Goal: Information Seeking & Learning: Check status

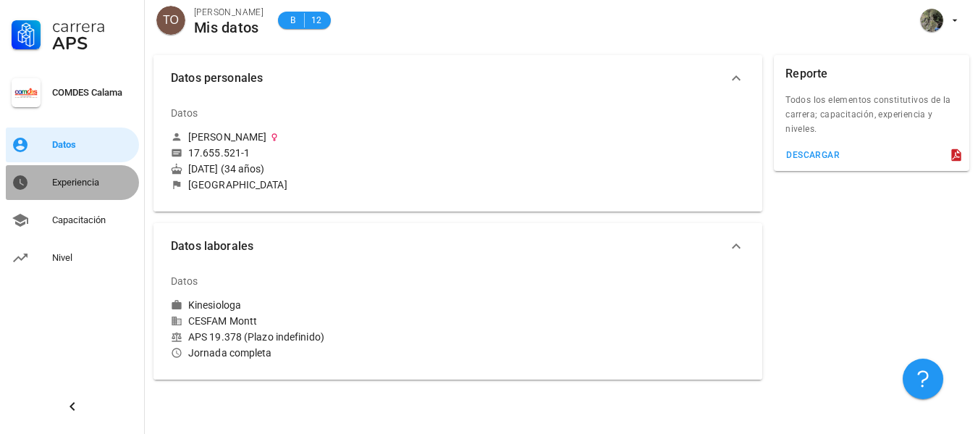
click at [63, 198] on link "Experiencia" at bounding box center [72, 182] width 133 height 35
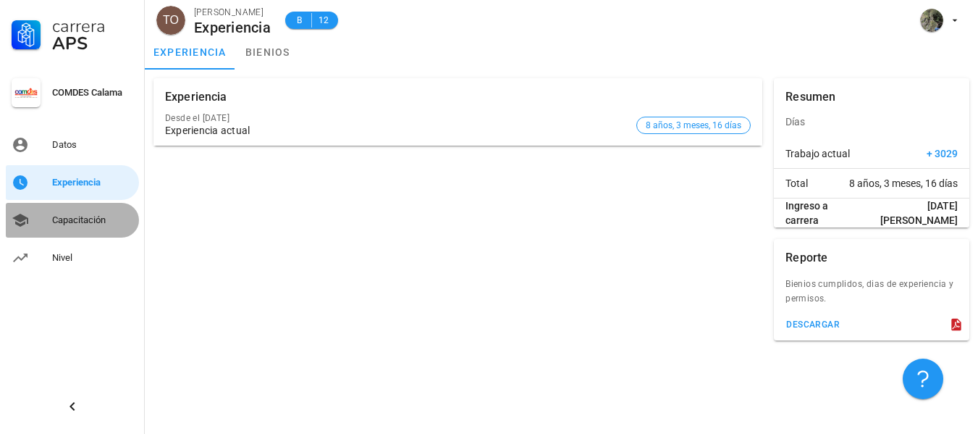
click at [41, 211] on link "Capacitación" at bounding box center [72, 220] width 133 height 35
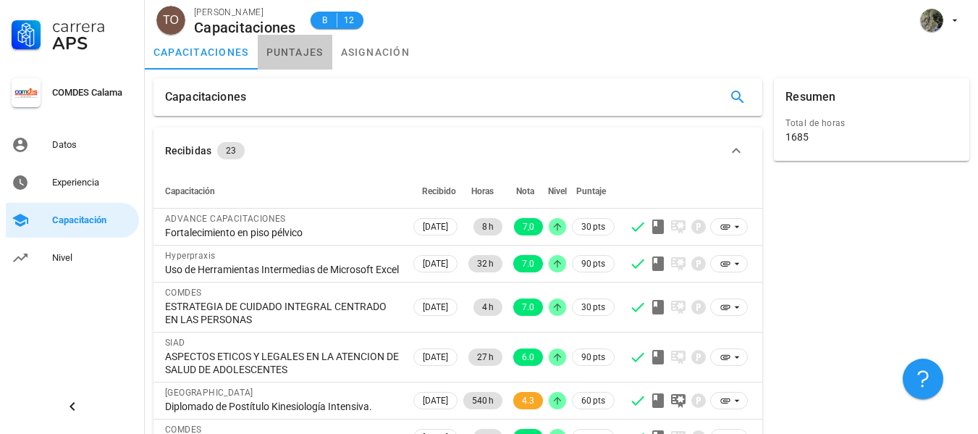
click at [301, 64] on link "puntajes" at bounding box center [295, 52] width 75 height 35
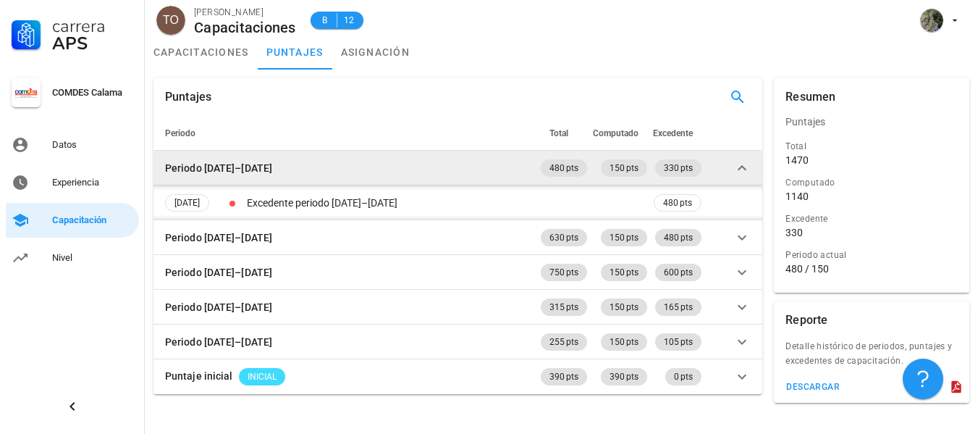
click at [747, 167] on icon at bounding box center [742, 167] width 17 height 17
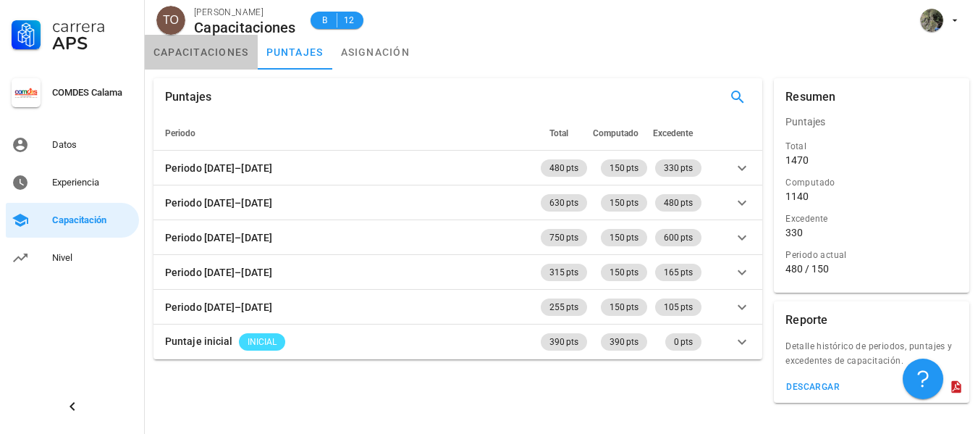
click at [206, 49] on link "capacitaciones" at bounding box center [201, 52] width 113 height 35
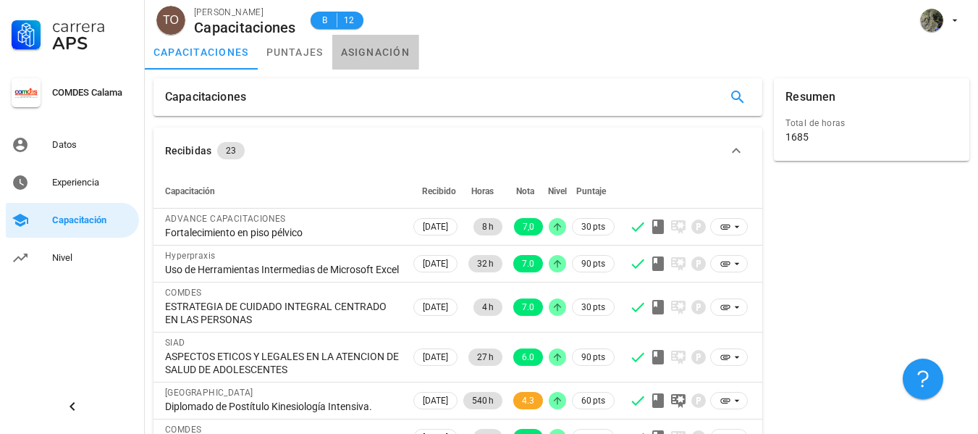
click at [370, 49] on link "asignación" at bounding box center [375, 52] width 87 height 35
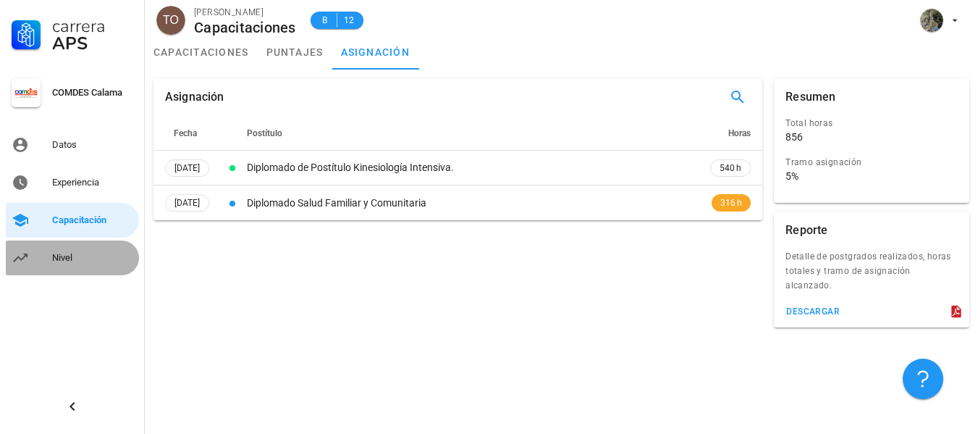
click at [55, 251] on div "Nivel" at bounding box center [92, 257] width 81 height 23
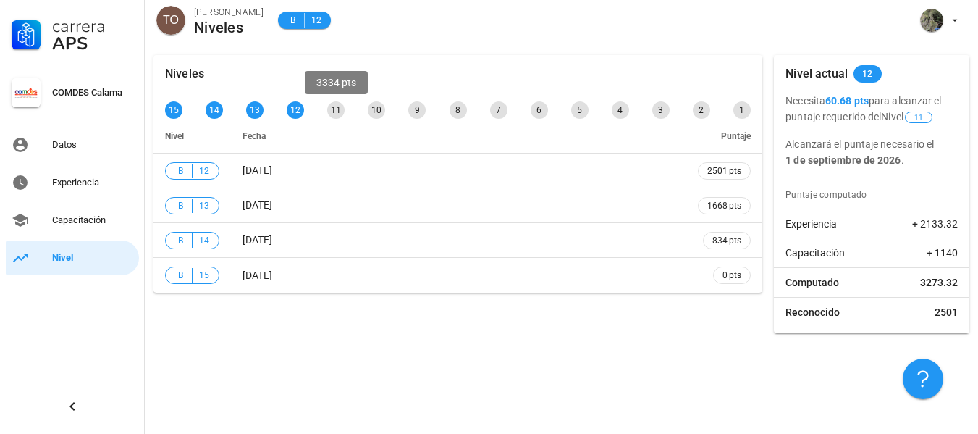
click at [335, 106] on div "11" at bounding box center [335, 109] width 17 height 17
click at [336, 111] on div "11" at bounding box center [335, 109] width 17 height 17
click at [335, 106] on div "11" at bounding box center [335, 109] width 17 height 17
click at [927, 293] on div "Computado 3273.32" at bounding box center [872, 282] width 196 height 29
drag, startPoint x: 915, startPoint y: 284, endPoint x: 970, endPoint y: 288, distance: 55.2
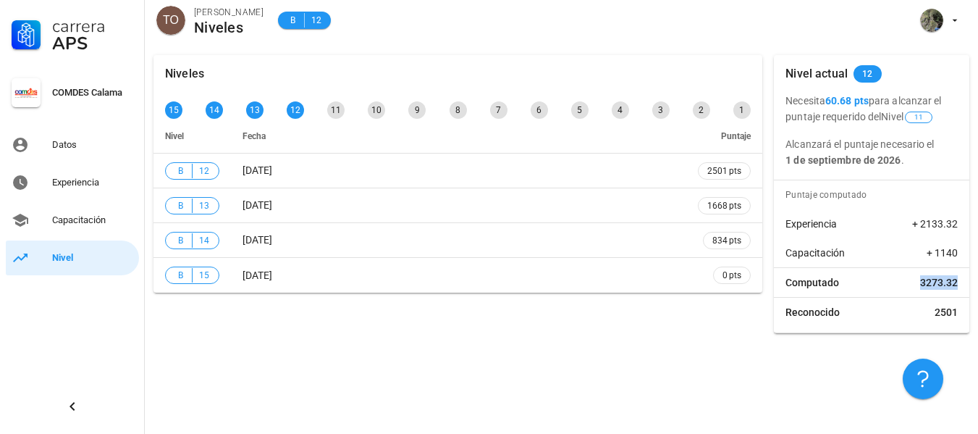
click at [970, 288] on div "Nivel actual 12 Necesita 60.68 pts para alcanzar el puntaje requerido del Nivel…" at bounding box center [871, 194] width 207 height 290
click at [49, 211] on link "Capacitación" at bounding box center [72, 220] width 133 height 35
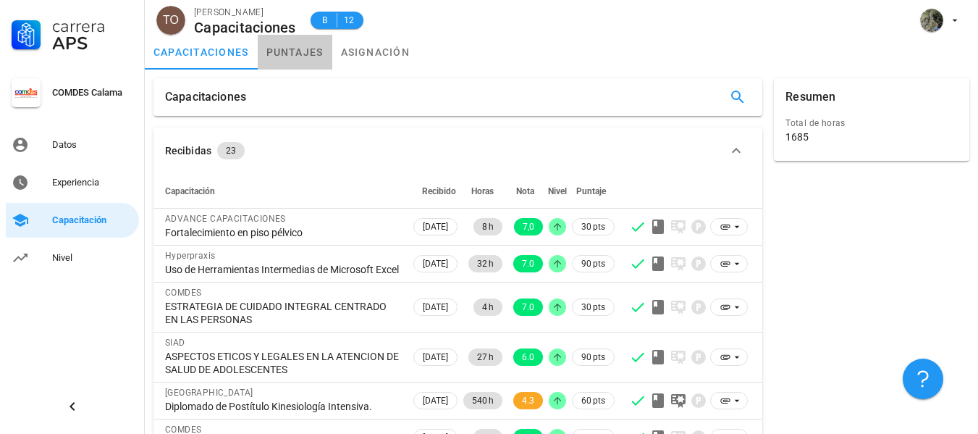
click at [298, 55] on link "puntajes" at bounding box center [295, 52] width 75 height 35
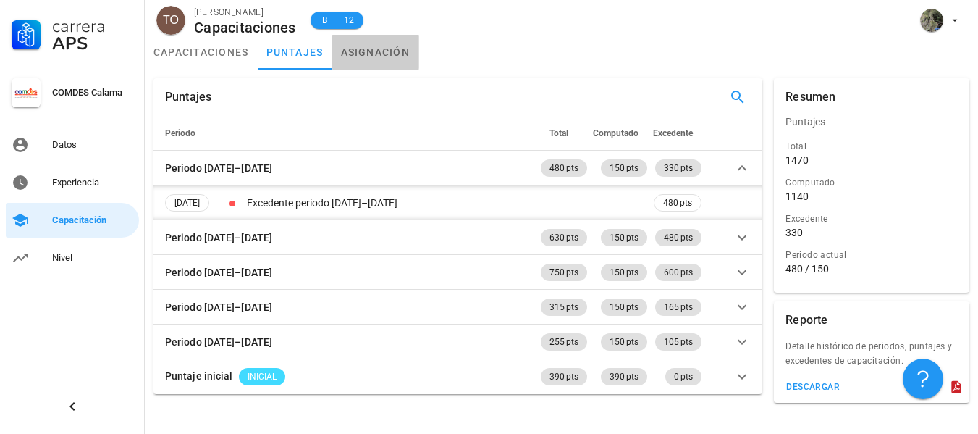
click at [348, 53] on link "asignación" at bounding box center [375, 52] width 87 height 35
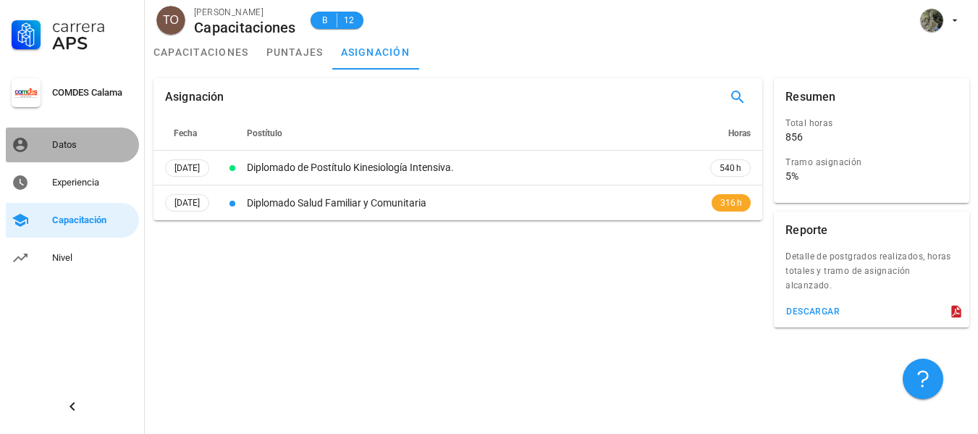
click at [61, 161] on link "Datos" at bounding box center [72, 144] width 133 height 35
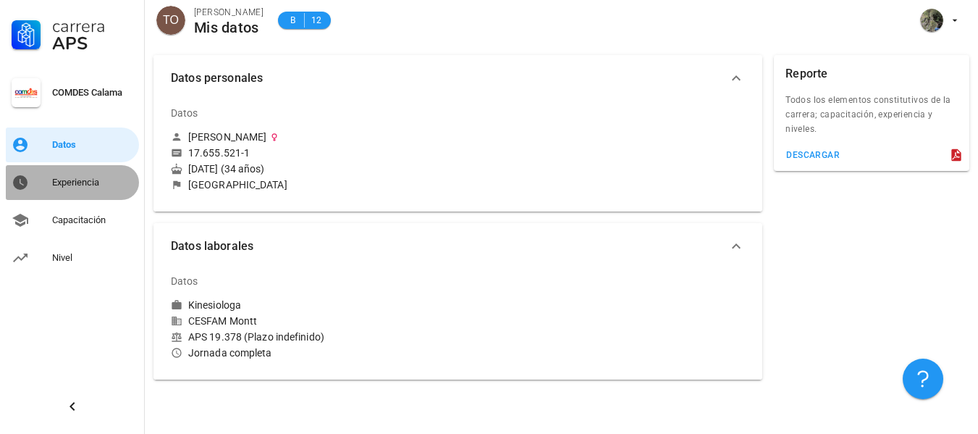
click at [49, 182] on link "Experiencia" at bounding box center [72, 182] width 133 height 35
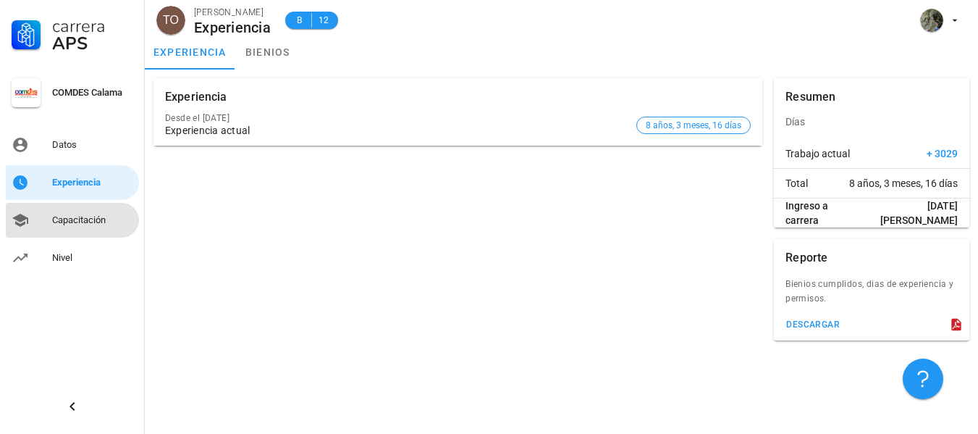
click at [68, 222] on div "Capacitación" at bounding box center [92, 220] width 81 height 12
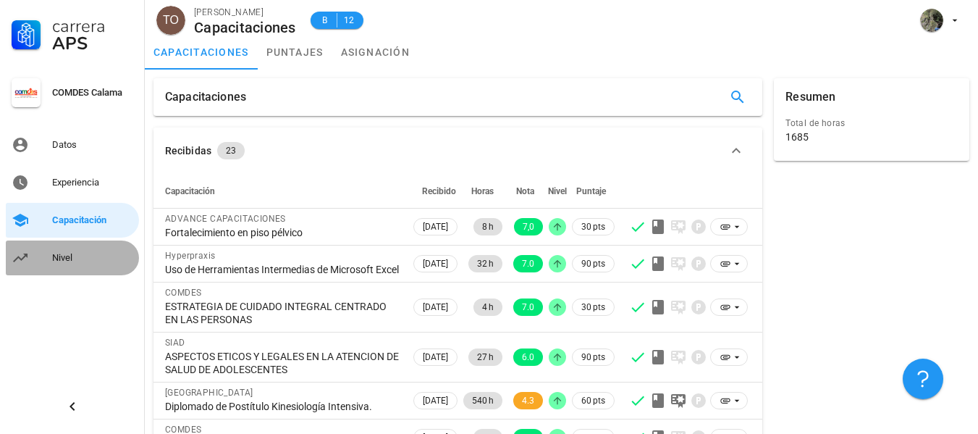
click at [65, 257] on div "Nivel" at bounding box center [92, 258] width 81 height 12
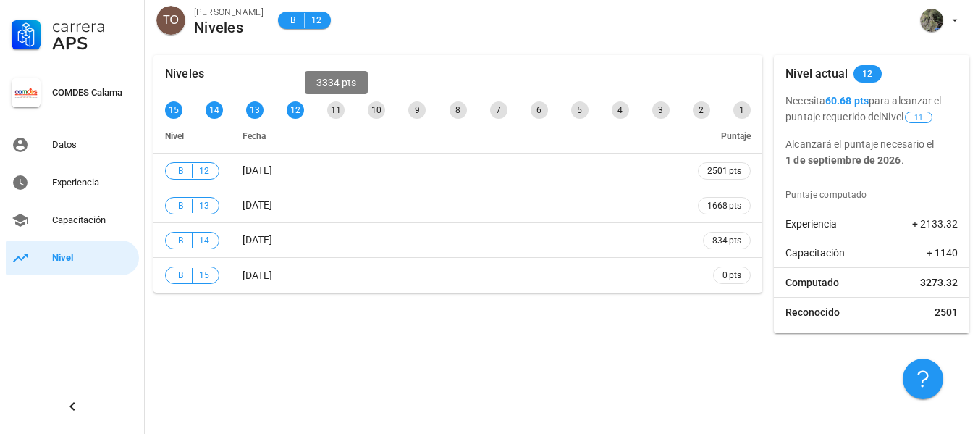
click at [341, 112] on div "11" at bounding box center [335, 109] width 17 height 17
click at [330, 112] on div "11" at bounding box center [335, 109] width 17 height 17
click at [820, 245] on div "Capacitación + 1140" at bounding box center [872, 252] width 196 height 29
click at [815, 222] on span "Experiencia" at bounding box center [811, 224] width 51 height 14
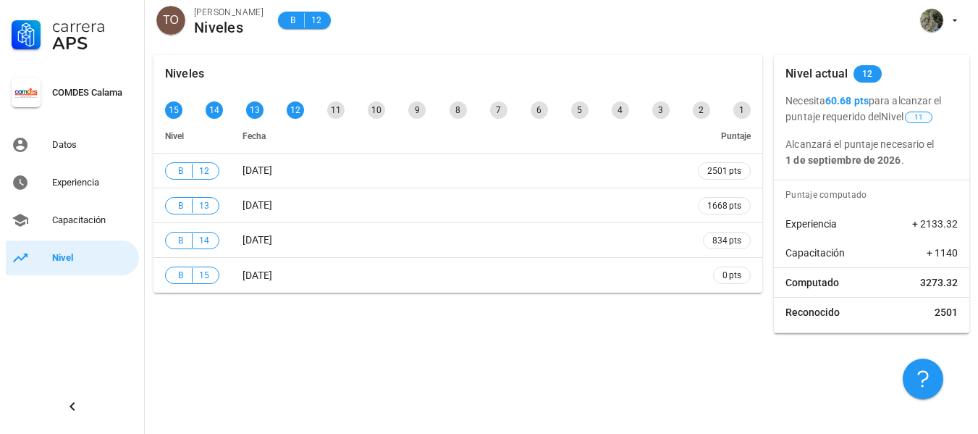
click at [923, 116] on span "11" at bounding box center [919, 117] width 9 height 10
